Goal: Find specific page/section: Find specific page/section

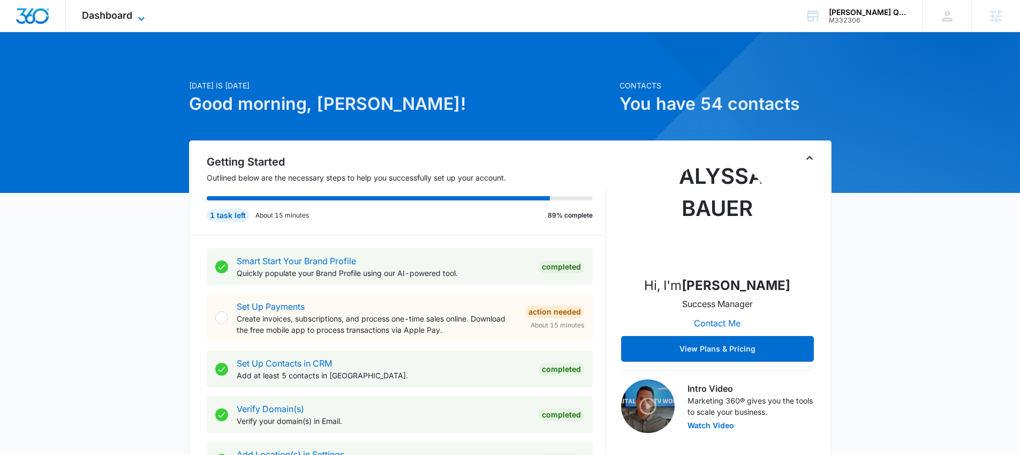
click at [117, 17] on span "Dashboard" at bounding box center [107, 15] width 50 height 11
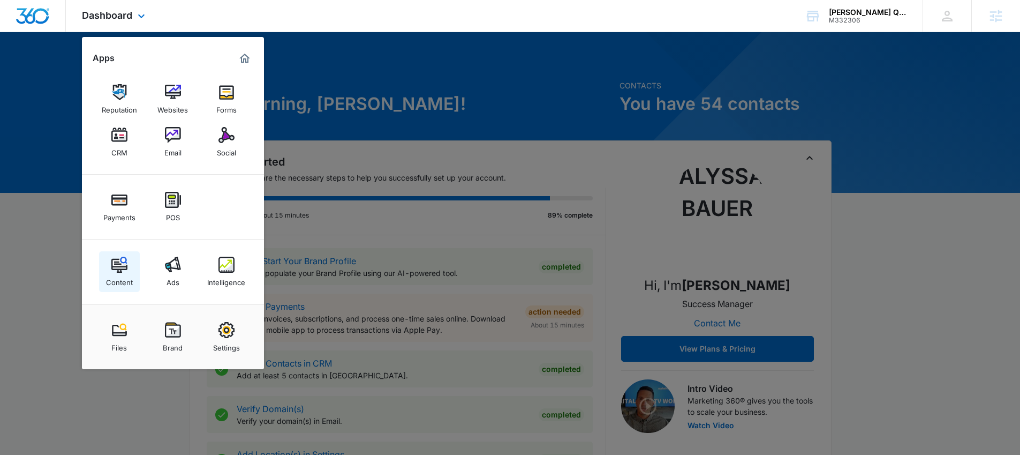
click at [131, 260] on link "Content" at bounding box center [119, 271] width 41 height 41
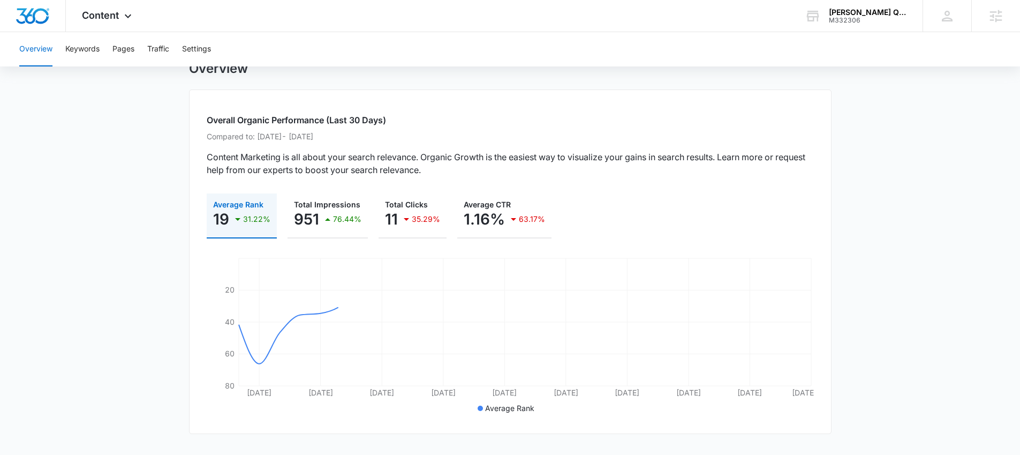
scroll to position [152, 0]
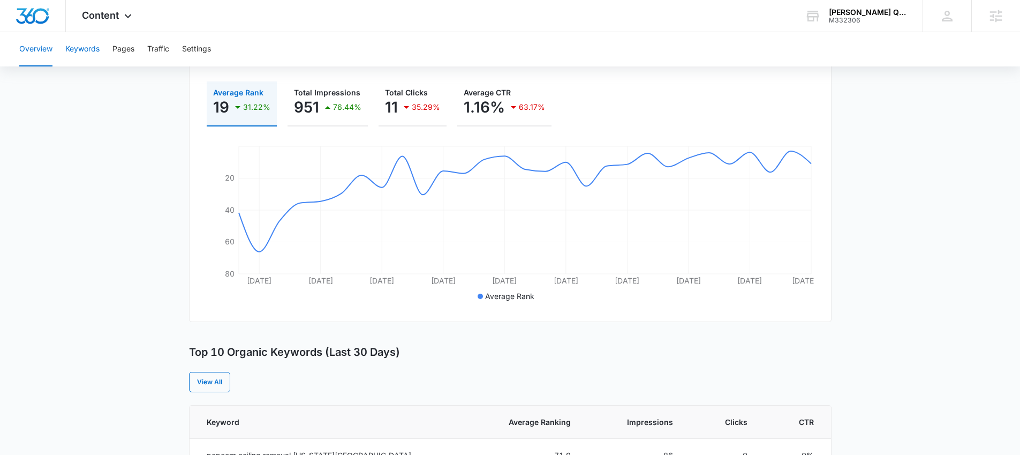
click at [86, 53] on button "Keywords" at bounding box center [82, 49] width 34 height 34
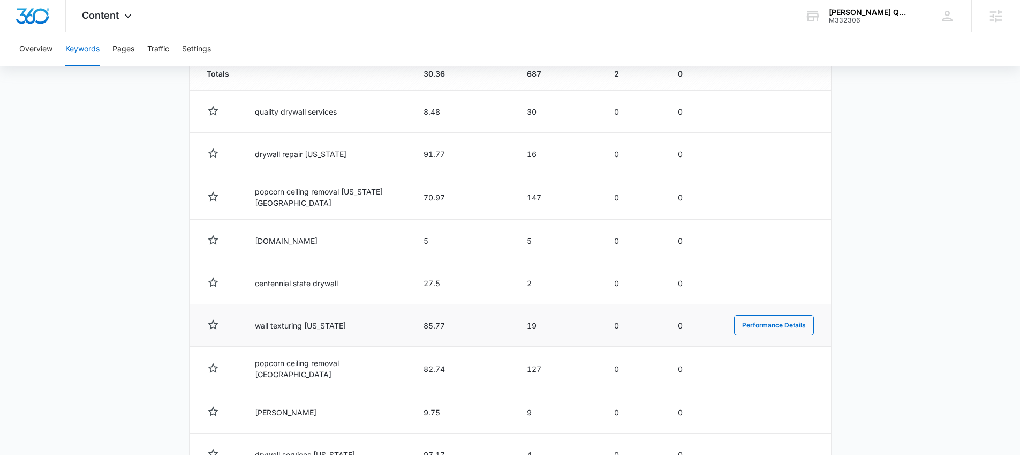
scroll to position [420, 0]
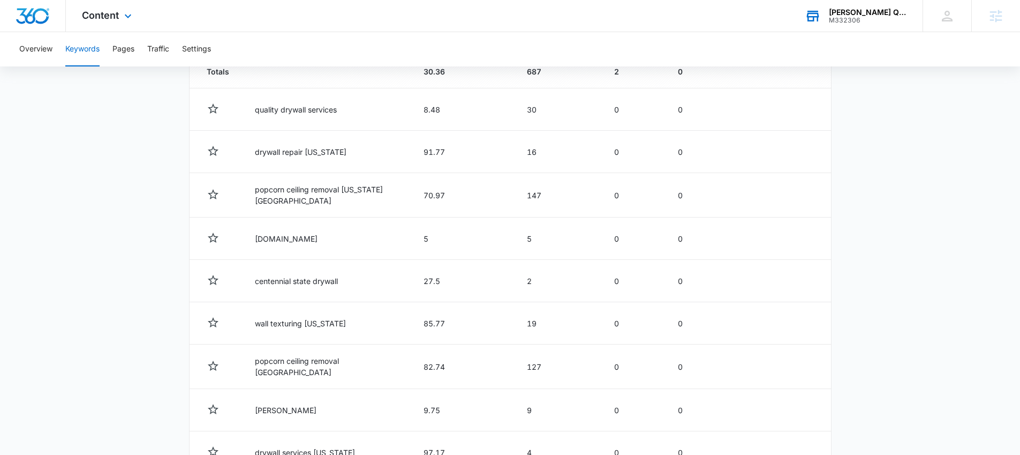
click at [862, 22] on div "M332306" at bounding box center [868, 20] width 78 height 7
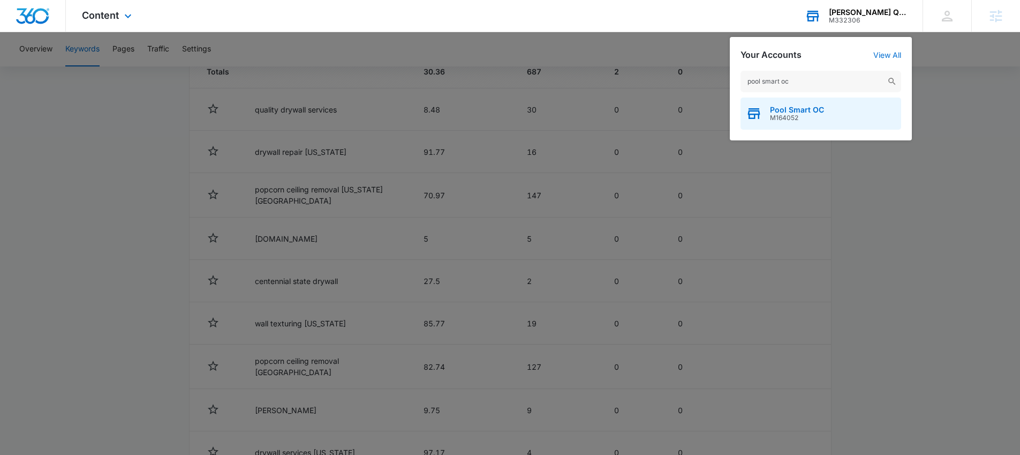
type input "pool smart oc"
click at [810, 110] on span "Pool Smart OC" at bounding box center [797, 109] width 54 height 9
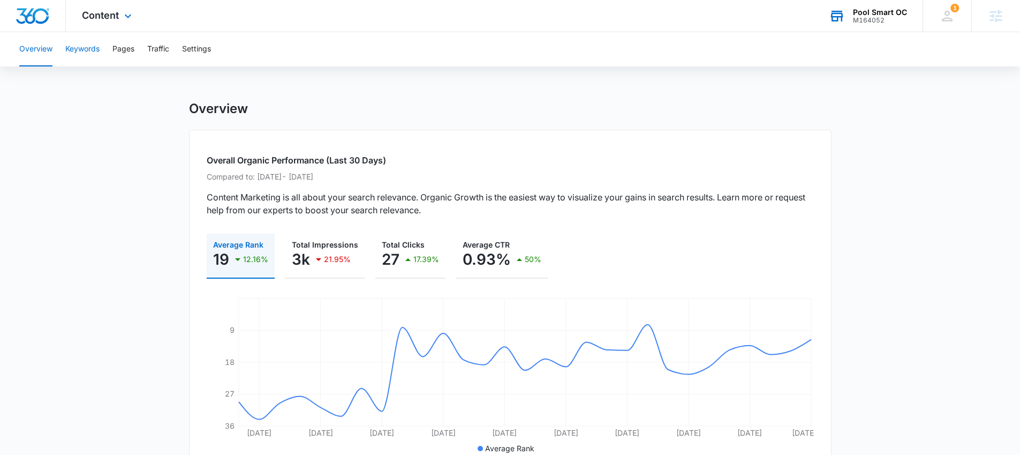
click at [90, 44] on button "Keywords" at bounding box center [82, 49] width 34 height 34
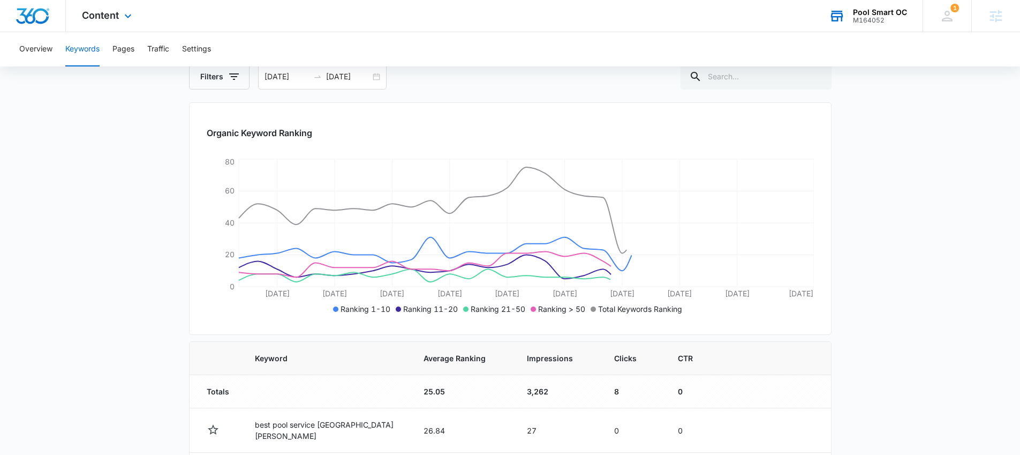
scroll to position [103, 0]
